Goal: Task Accomplishment & Management: Manage account settings

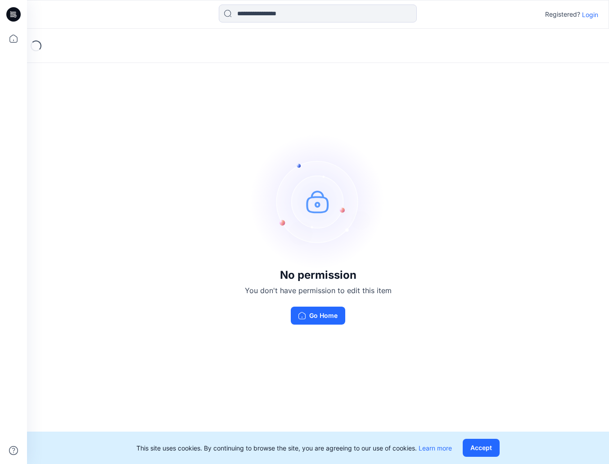
click at [592, 14] on p "Login" at bounding box center [590, 14] width 16 height 9
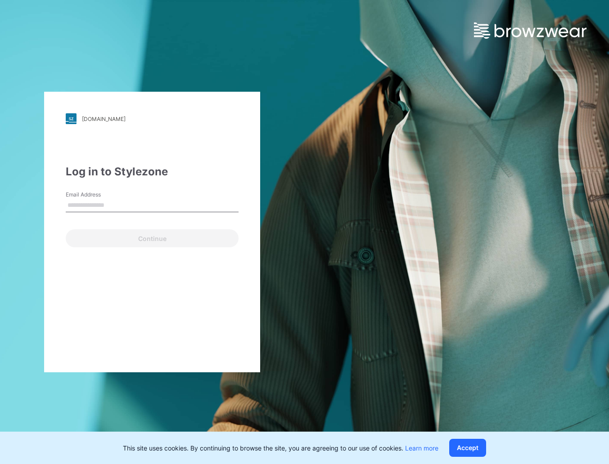
click at [136, 212] on input "Email Address" at bounding box center [152, 206] width 173 height 14
type input "**********"
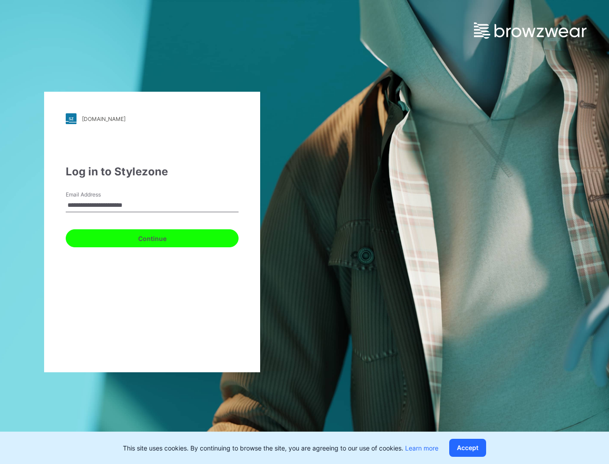
click at [210, 242] on button "Continue" at bounding box center [152, 239] width 173 height 18
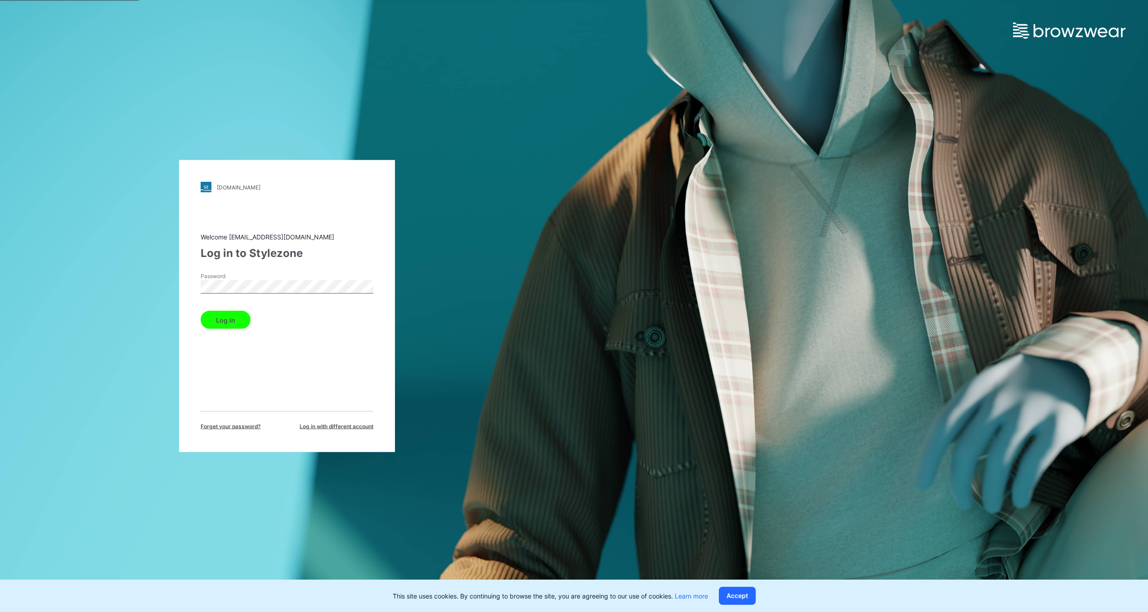
click at [237, 319] on button "Log in" at bounding box center [226, 320] width 50 height 18
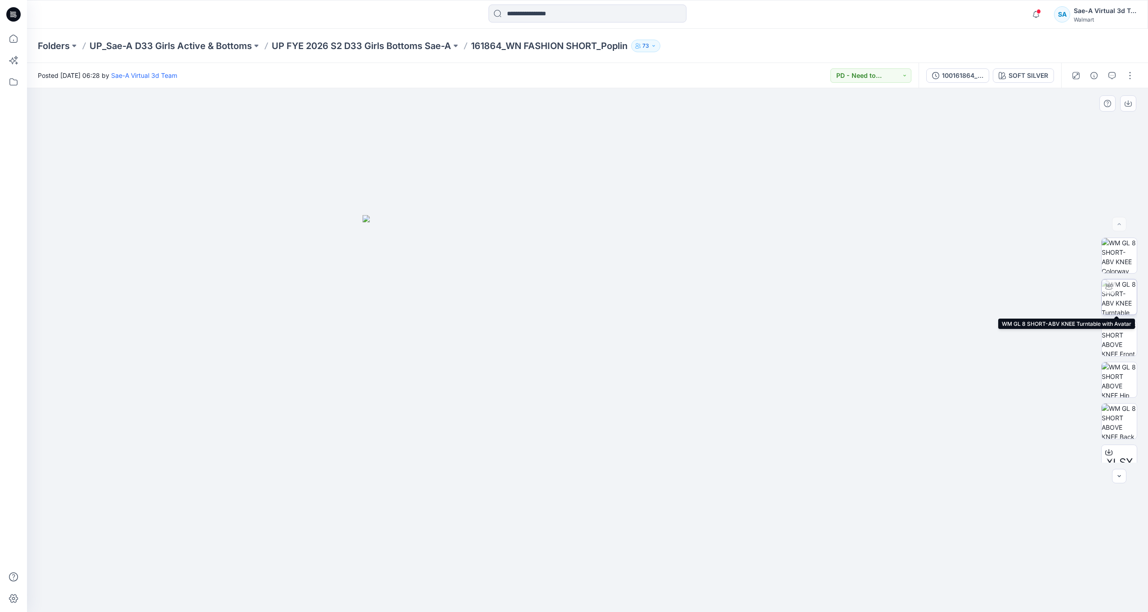
click at [1121, 293] on img at bounding box center [1119, 296] width 35 height 35
